Goal: Check status: Check status

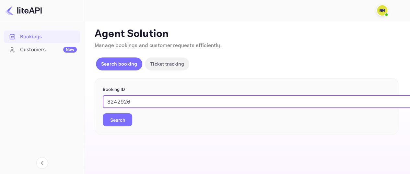
type input "8242926"
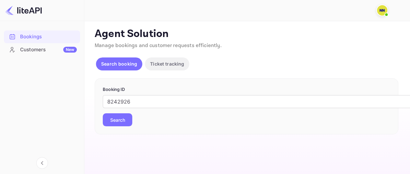
click at [113, 116] on button "Search" at bounding box center [118, 119] width 30 height 13
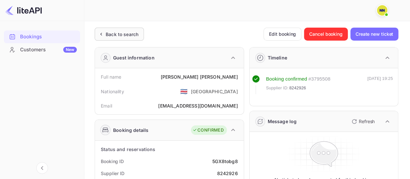
click at [118, 31] on div "Back to search" at bounding box center [122, 34] width 33 height 7
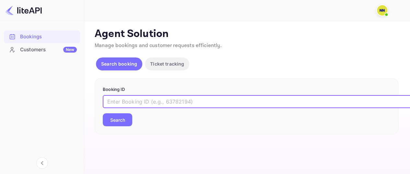
click at [149, 100] on input "text" at bounding box center [265, 101] width 324 height 13
paste input "9001333"
type input "9001333"
click at [113, 120] on button "Search" at bounding box center [118, 119] width 30 height 13
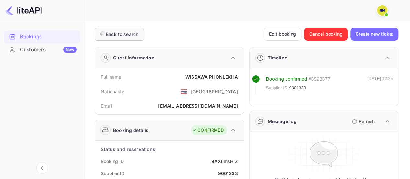
click at [127, 29] on div "Back to search" at bounding box center [119, 34] width 49 height 13
